Goal: Information Seeking & Learning: Learn about a topic

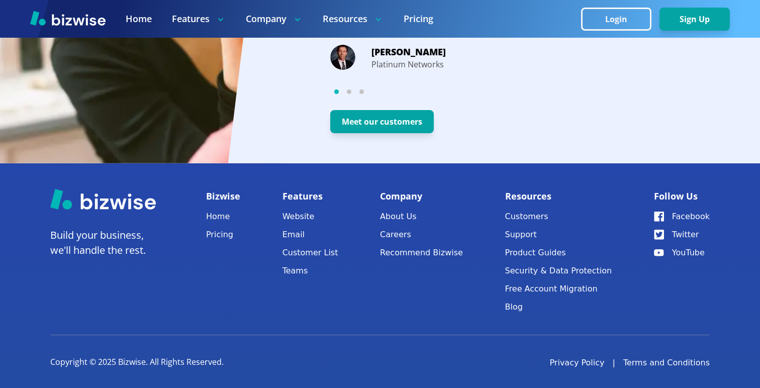
scroll to position [2008, 0]
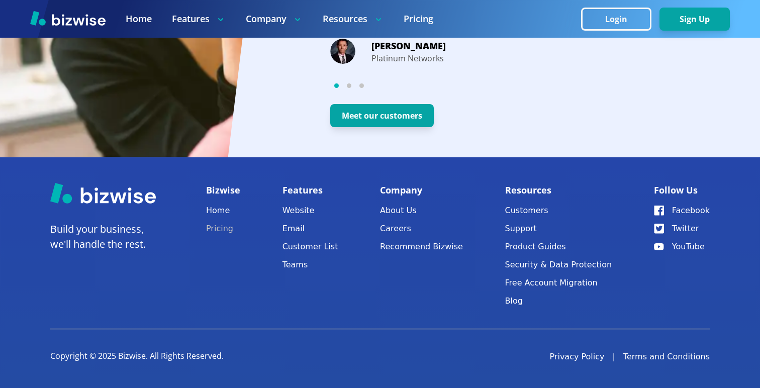
click at [232, 232] on link "Pricing" at bounding box center [223, 229] width 34 height 14
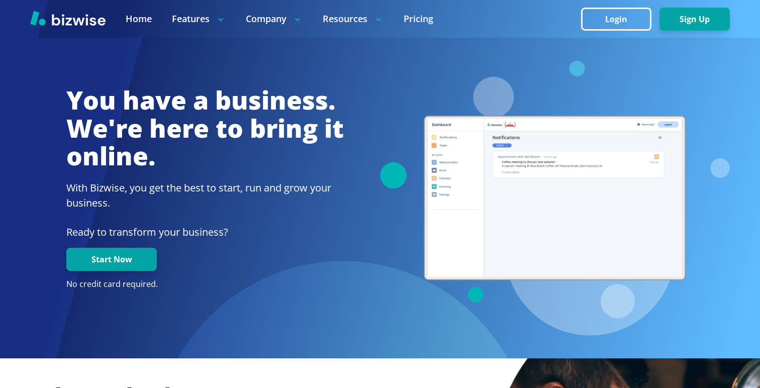
scroll to position [2008, 0]
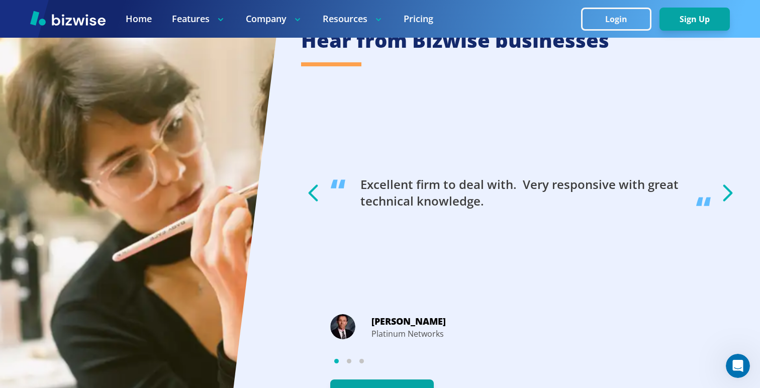
scroll to position [1727, 0]
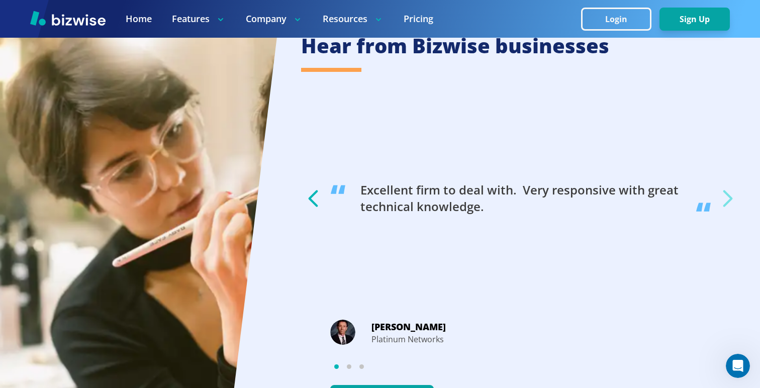
click at [726, 197] on icon "button" at bounding box center [727, 198] width 25 height 25
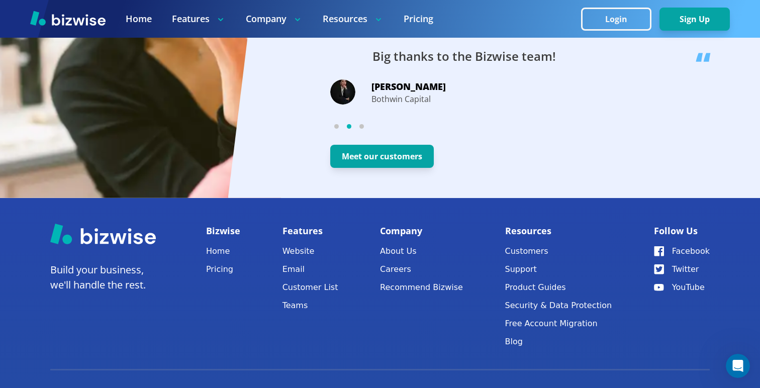
scroll to position [2008, 0]
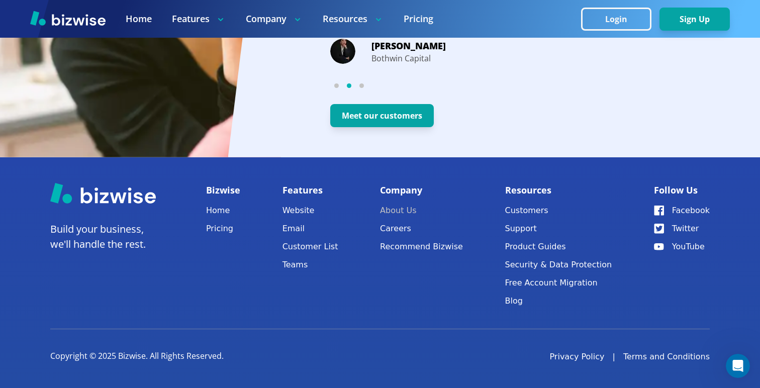
click at [415, 211] on link "About Us" at bounding box center [421, 211] width 83 height 14
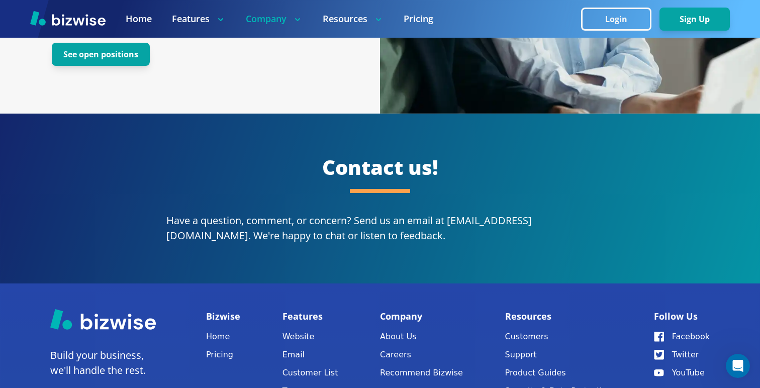
scroll to position [1861, 0]
